Goal: Task Accomplishment & Management: Complete application form

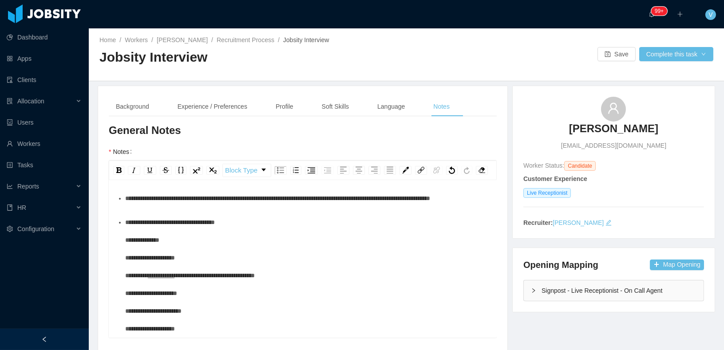
scroll to position [476, 0]
click at [615, 55] on button "Save" at bounding box center [616, 54] width 38 height 14
click at [663, 56] on button "Complete this task" at bounding box center [676, 54] width 74 height 14
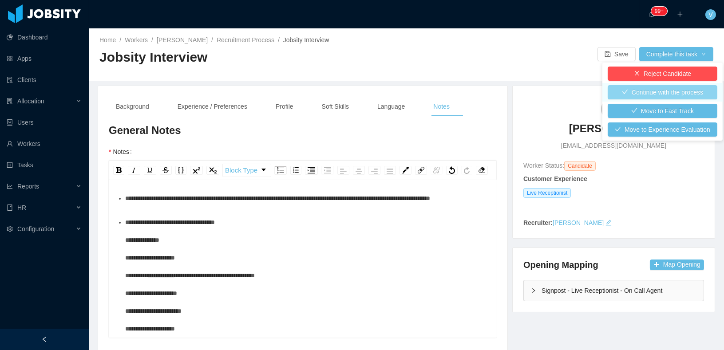
click at [633, 89] on button "Continue with the process" at bounding box center [663, 92] width 110 height 14
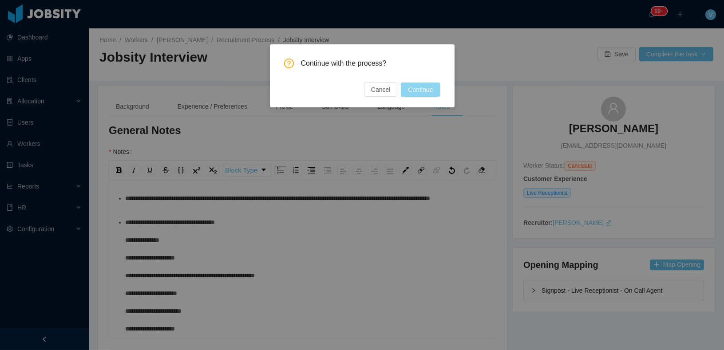
click at [432, 95] on button "Continue" at bounding box center [420, 90] width 39 height 14
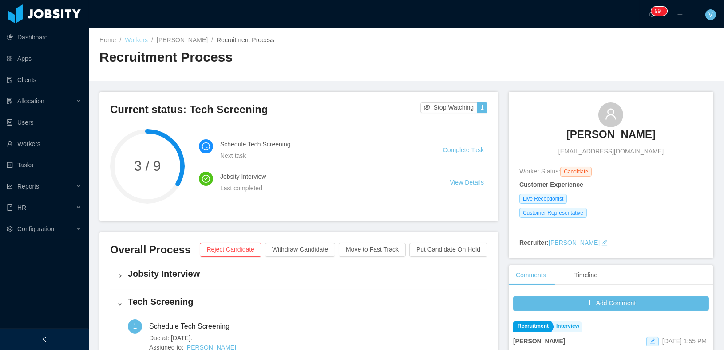
click at [132, 38] on link "Workers" at bounding box center [136, 39] width 23 height 7
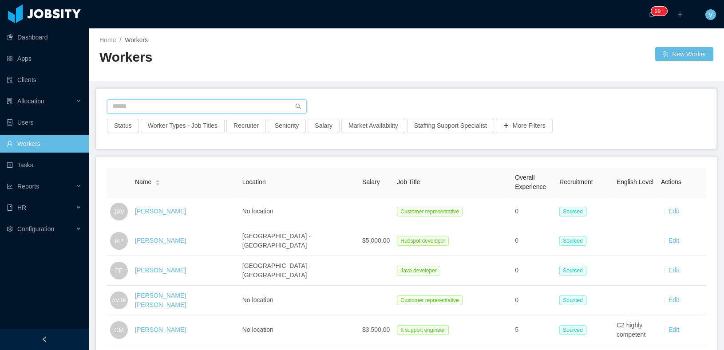
click at [170, 109] on input "text" at bounding box center [207, 106] width 200 height 14
paste input "**********"
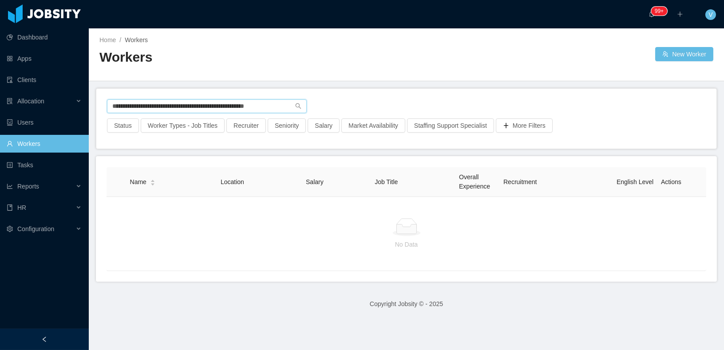
click at [175, 106] on input "**********" at bounding box center [207, 106] width 200 height 14
paste input "text"
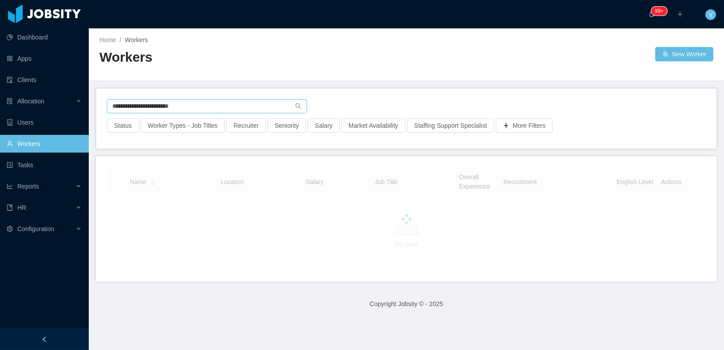
type input "**********"
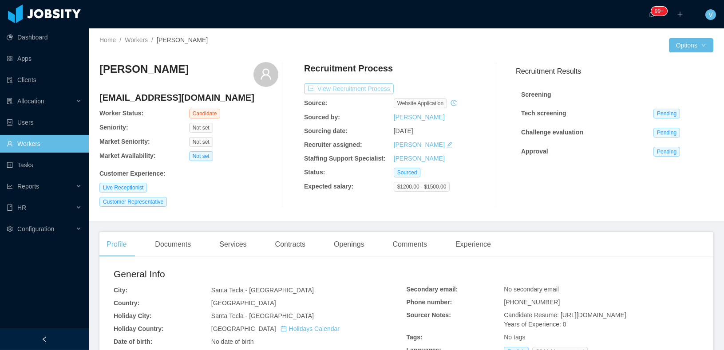
click at [360, 89] on button "View Recruitment Process" at bounding box center [349, 88] width 90 height 11
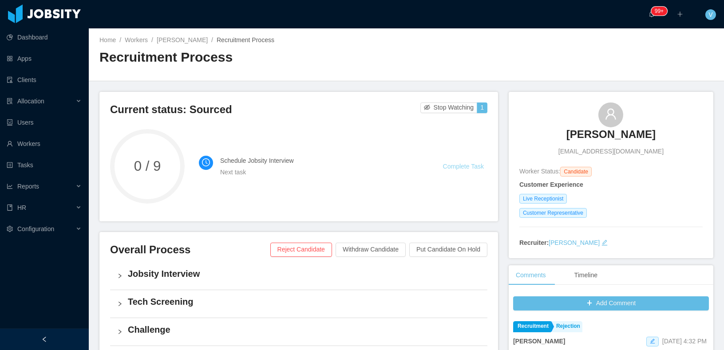
click at [452, 163] on link "Complete Task" at bounding box center [463, 166] width 41 height 7
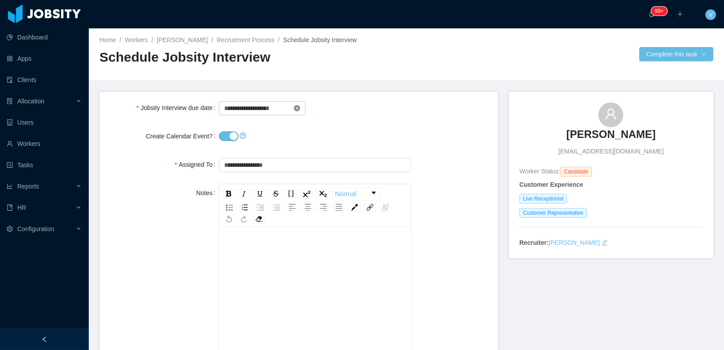
click at [297, 107] on icon "icon: close-circle" at bounding box center [297, 108] width 6 height 6
click at [259, 107] on input at bounding box center [262, 108] width 87 height 14
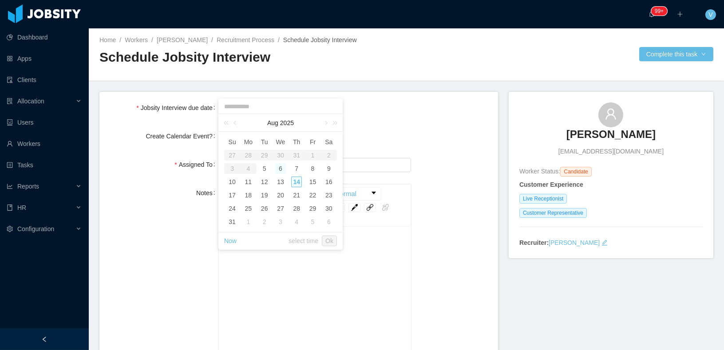
click at [279, 165] on div "6" at bounding box center [280, 168] width 11 height 11
type input "**********"
click at [271, 105] on input "**********" at bounding box center [280, 107] width 115 height 10
click at [301, 245] on link "select time" at bounding box center [304, 241] width 30 height 17
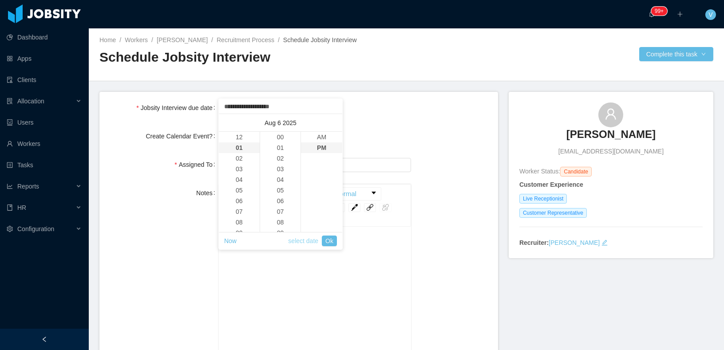
scroll to position [10, 0]
click at [246, 178] on li "05" at bounding box center [239, 180] width 41 height 11
type input "**********"
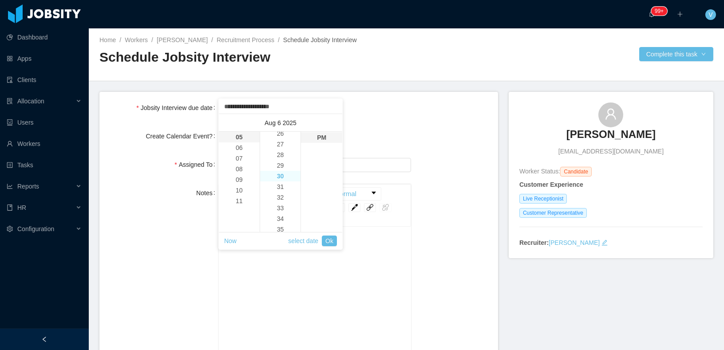
click at [283, 180] on li "30" at bounding box center [280, 176] width 41 height 11
type input "**********"
click at [329, 239] on link "Ok" at bounding box center [329, 241] width 15 height 11
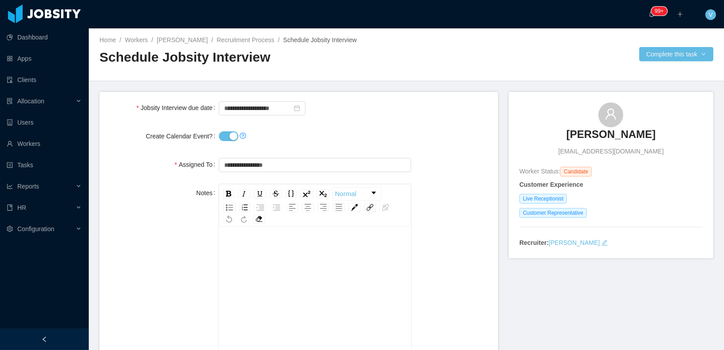
click at [229, 140] on button "Create Calendar Event?" at bounding box center [229, 136] width 20 height 10
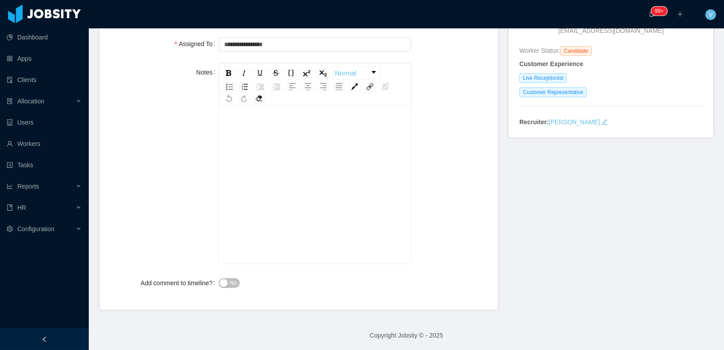
scroll to position [0, 0]
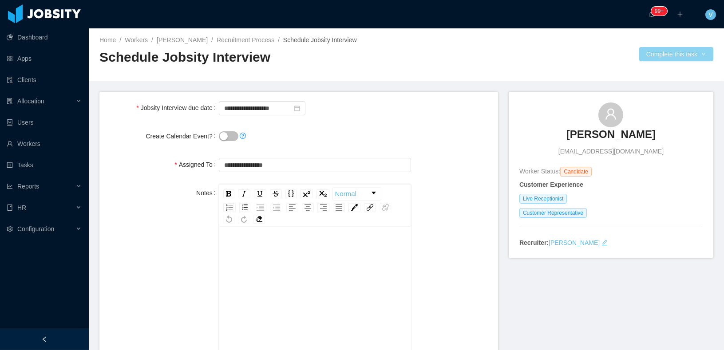
click at [658, 58] on button "Complete this task" at bounding box center [676, 54] width 74 height 14
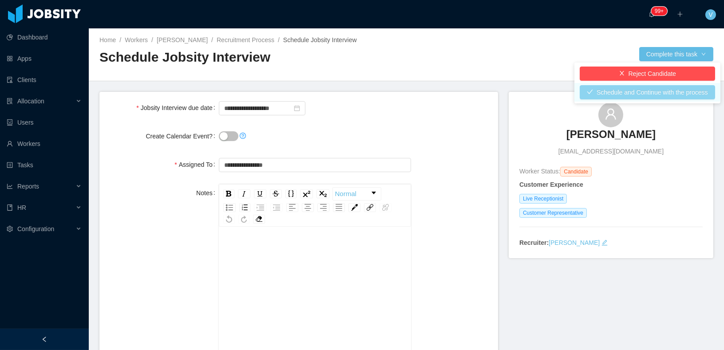
click at [616, 88] on button "Schedule and Continue with the process" at bounding box center [647, 92] width 135 height 14
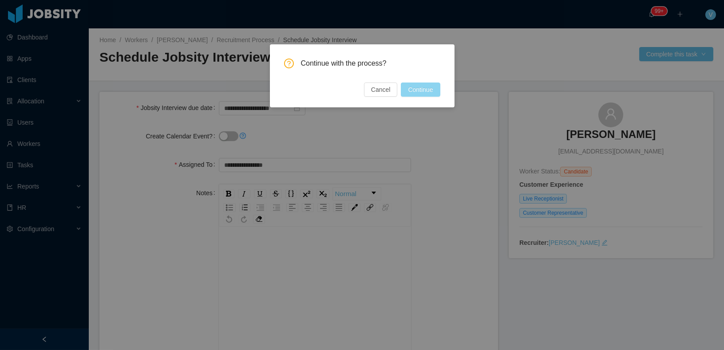
click at [412, 89] on button "Continue" at bounding box center [420, 90] width 39 height 14
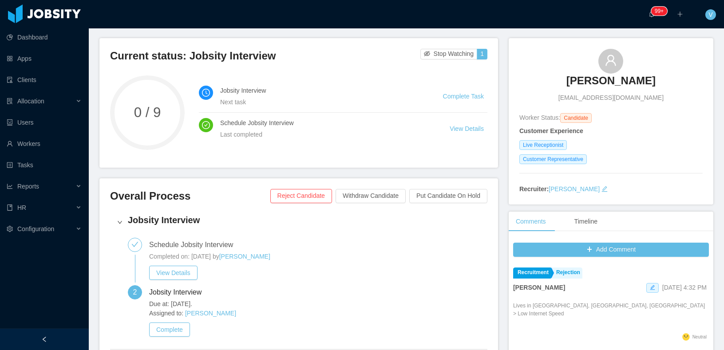
scroll to position [51, 0]
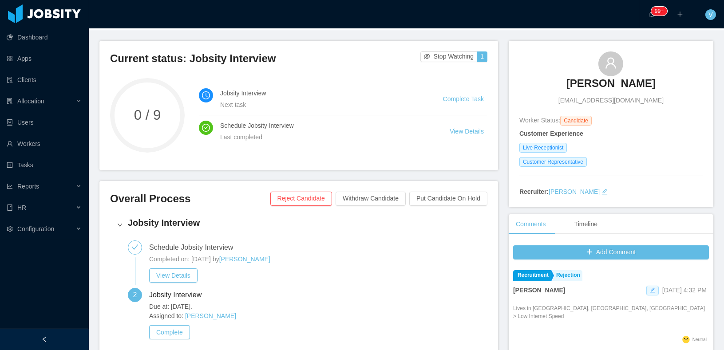
click at [646, 292] on span at bounding box center [652, 291] width 12 height 10
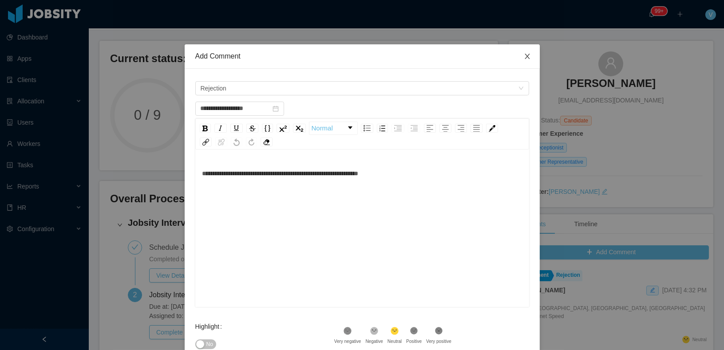
click at [531, 56] on span "Close" at bounding box center [527, 56] width 25 height 25
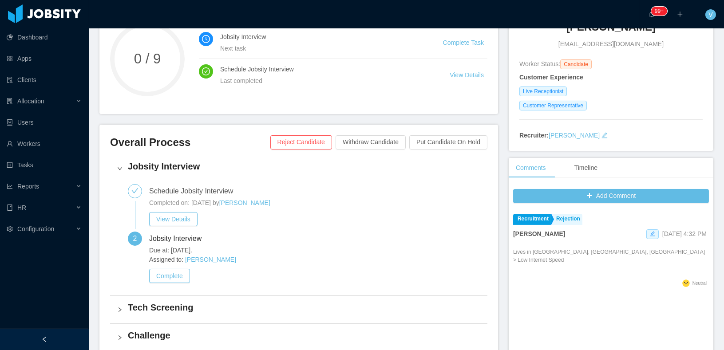
scroll to position [106, 0]
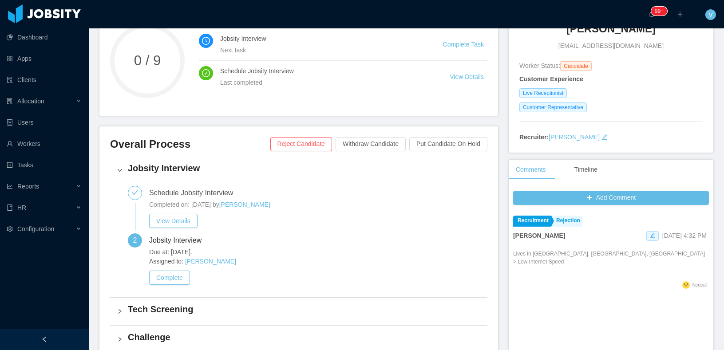
click at [646, 231] on span at bounding box center [652, 236] width 12 height 10
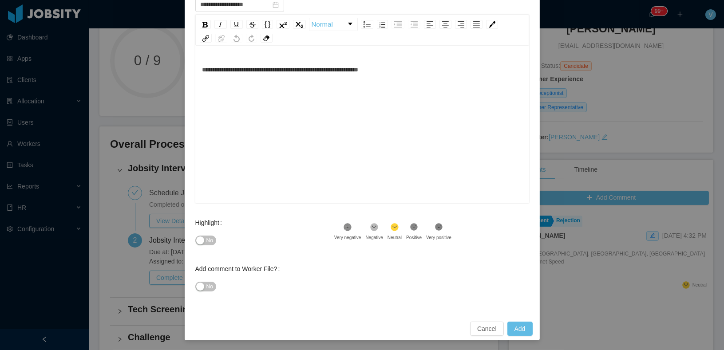
scroll to position [0, 0]
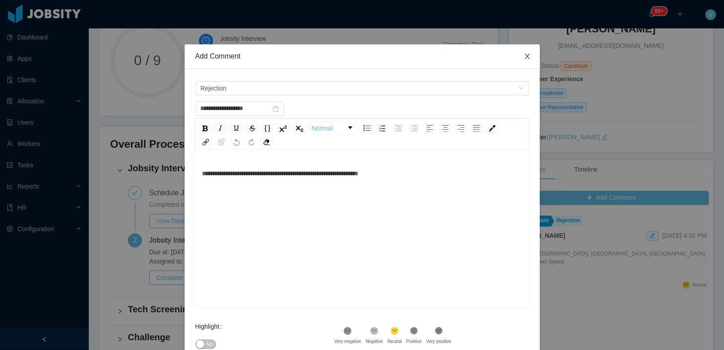
click at [528, 57] on icon "icon: close" at bounding box center [527, 56] width 7 height 7
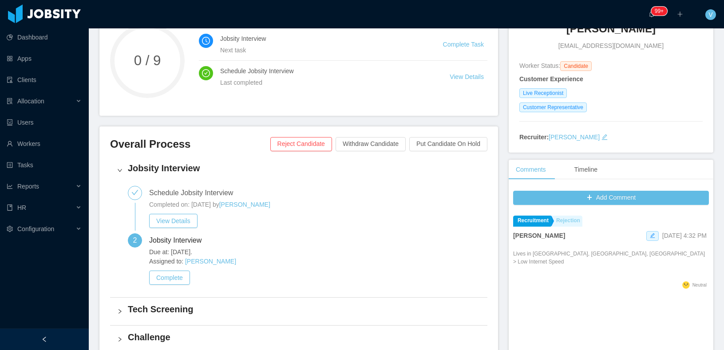
click at [575, 217] on link "Rejection" at bounding box center [567, 221] width 31 height 11
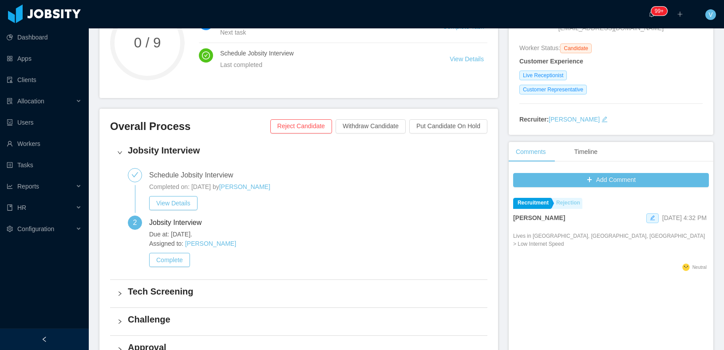
scroll to position [119, 0]
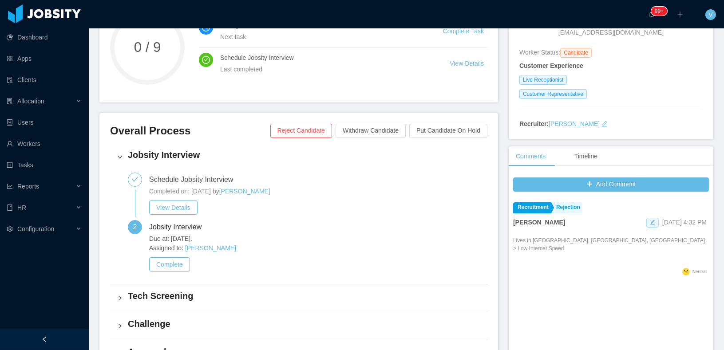
click at [646, 220] on span at bounding box center [652, 223] width 12 height 10
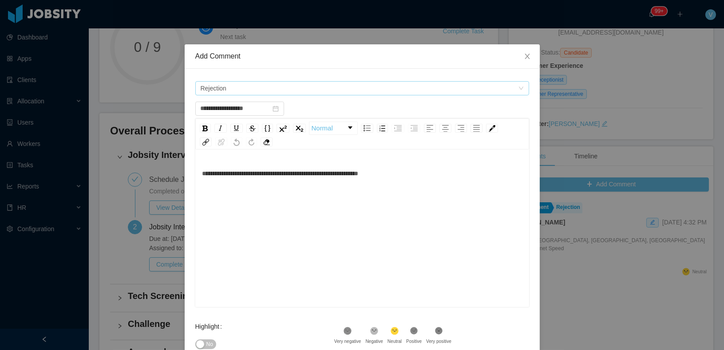
click at [251, 90] on span "Rejection" at bounding box center [359, 88] width 317 height 13
click at [201, 124] on span at bounding box center [202, 121] width 11 height 11
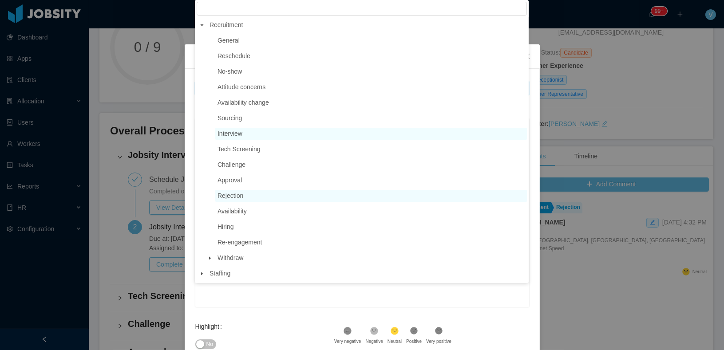
click at [227, 134] on span "Interview" at bounding box center [229, 133] width 25 height 7
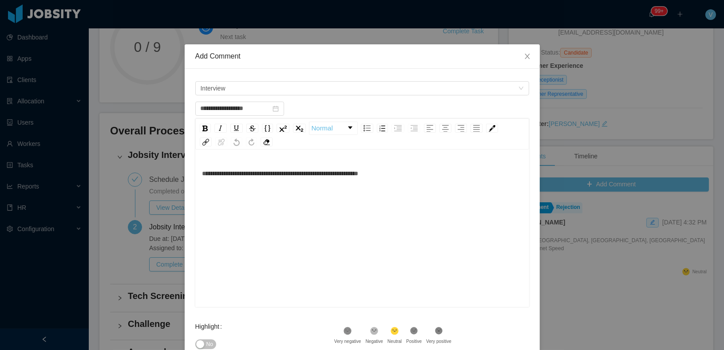
click at [235, 175] on span "**********" at bounding box center [280, 173] width 156 height 6
